Goal: Find specific page/section: Find specific page/section

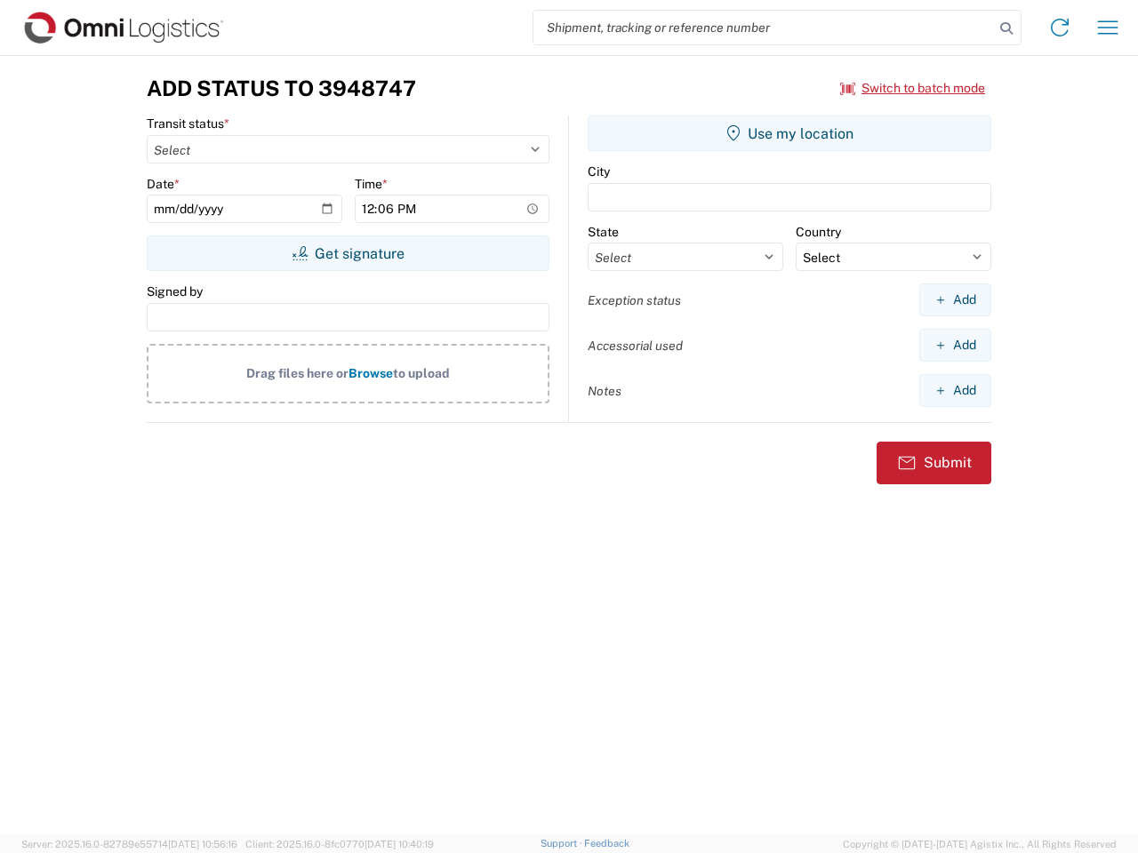
click at [764, 28] on input "search" at bounding box center [763, 28] width 460 height 34
click at [1006, 28] on icon at bounding box center [1006, 28] width 25 height 25
click at [1060, 28] on icon at bounding box center [1059, 27] width 28 height 28
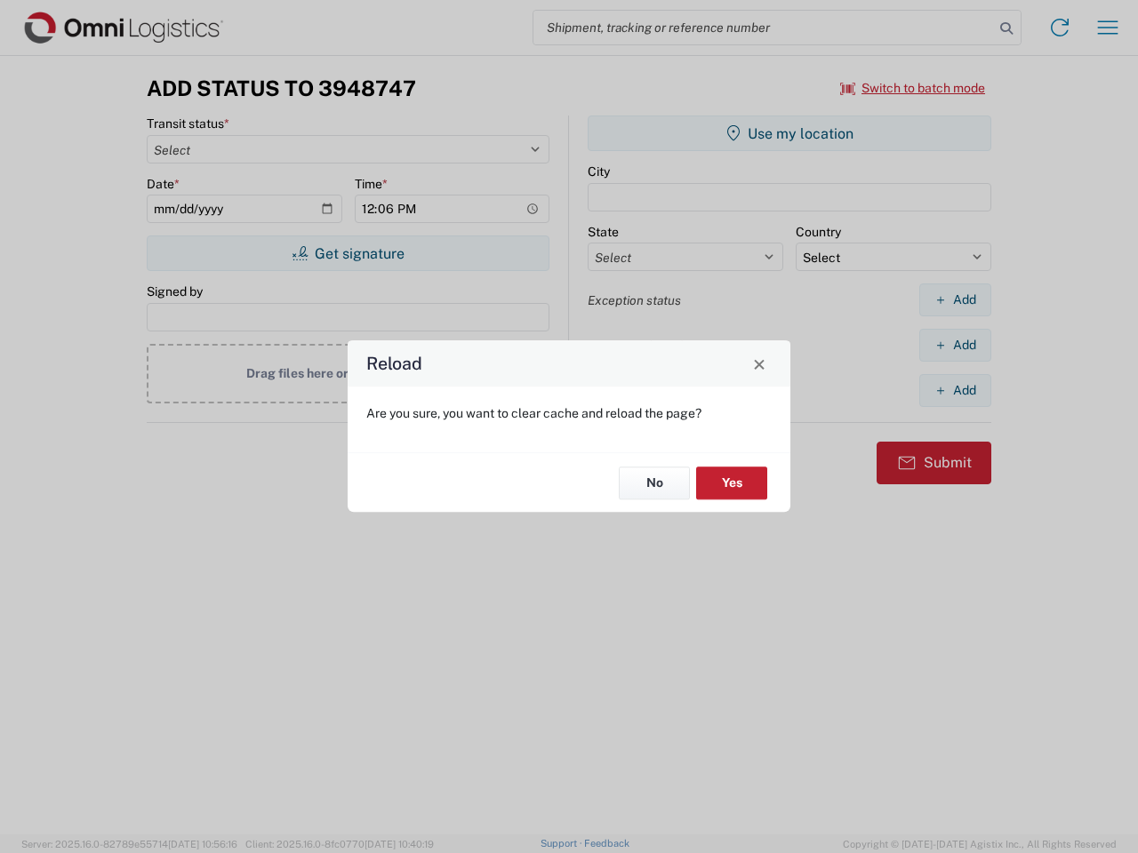
click at [1108, 28] on div "Reload Are you sure, you want to clear cache and reload the page? No Yes" at bounding box center [569, 426] width 1138 height 853
click at [913, 88] on div "Reload Are you sure, you want to clear cache and reload the page? No Yes" at bounding box center [569, 426] width 1138 height 853
click at [348, 253] on div "Reload Are you sure, you want to clear cache and reload the page? No Yes" at bounding box center [569, 426] width 1138 height 853
click at [789, 133] on div "Reload Are you sure, you want to clear cache and reload the page? No Yes" at bounding box center [569, 426] width 1138 height 853
click at [955, 300] on div "Reload Are you sure, you want to clear cache and reload the page? No Yes" at bounding box center [569, 426] width 1138 height 853
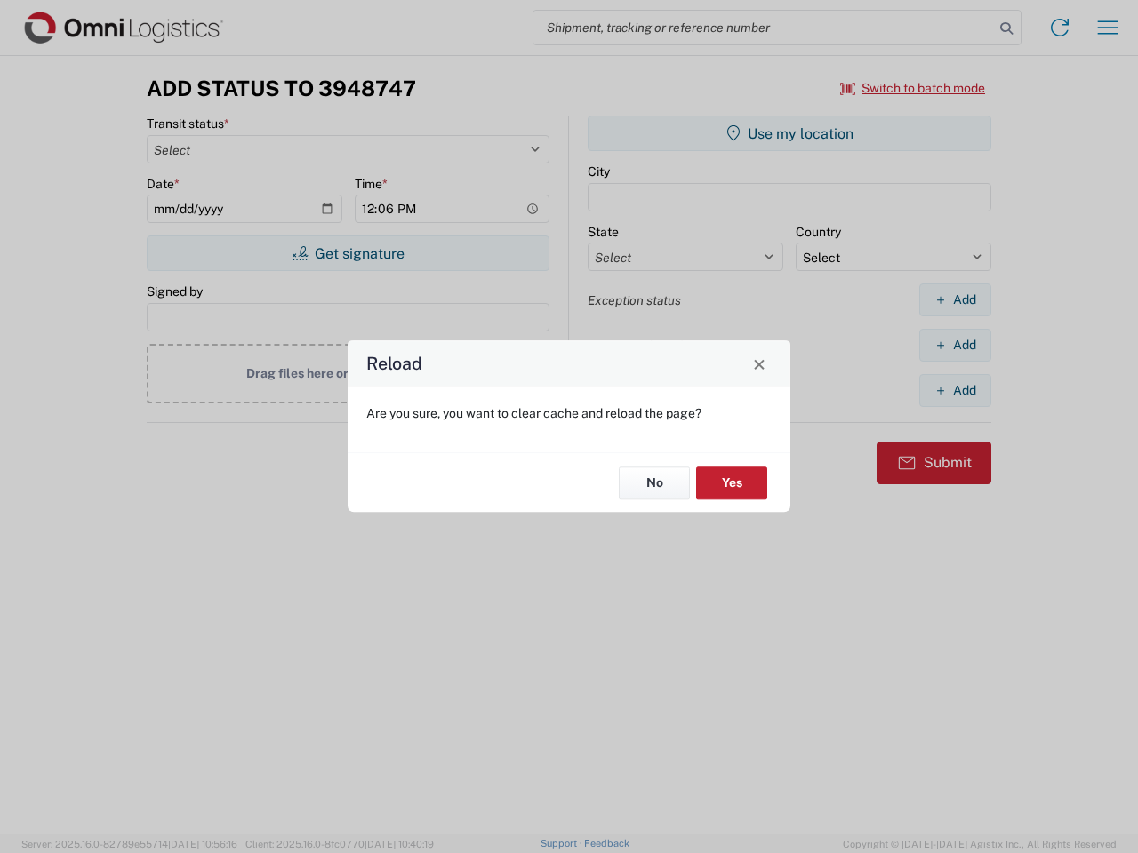
click at [955, 345] on div "Reload Are you sure, you want to clear cache and reload the page? No Yes" at bounding box center [569, 426] width 1138 height 853
click at [955, 390] on div "Reload Are you sure, you want to clear cache and reload the page? No Yes" at bounding box center [569, 426] width 1138 height 853
